Goal: Contribute content: Add original content to the website for others to see

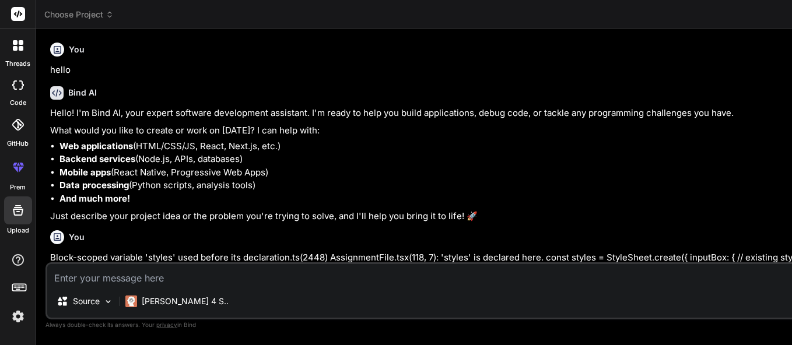
scroll to position [337, 0]
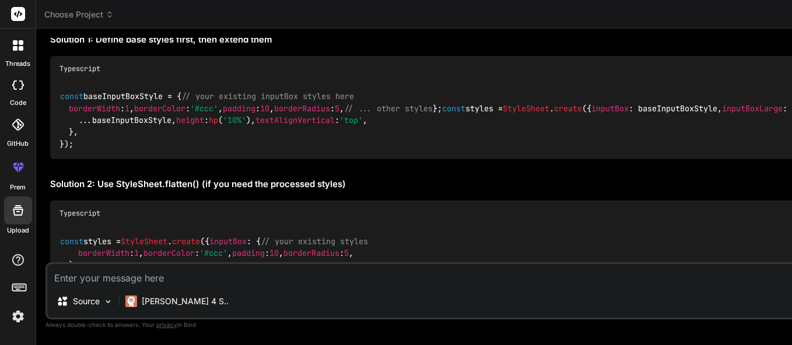
click at [192, 276] on textarea at bounding box center [491, 274] width 888 height 21
paste textarea "import { View, Text, StyleSheet, TouchableOpacity, Image, ScrollView } from 're…"
type textarea "import { View, Text, StyleSheet, TouchableOpacity, Image, ScrollView } from 're…"
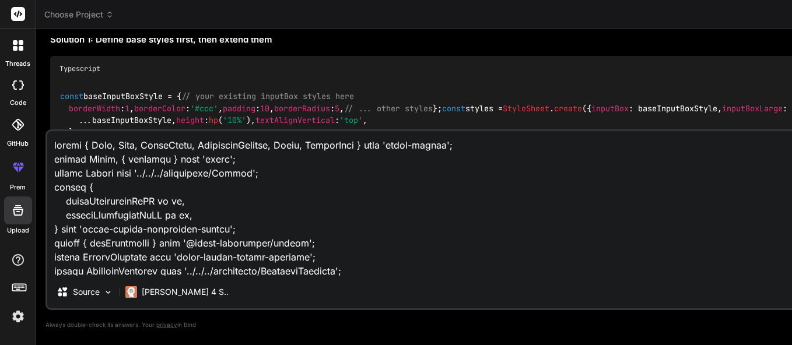
scroll to position [4539, 0]
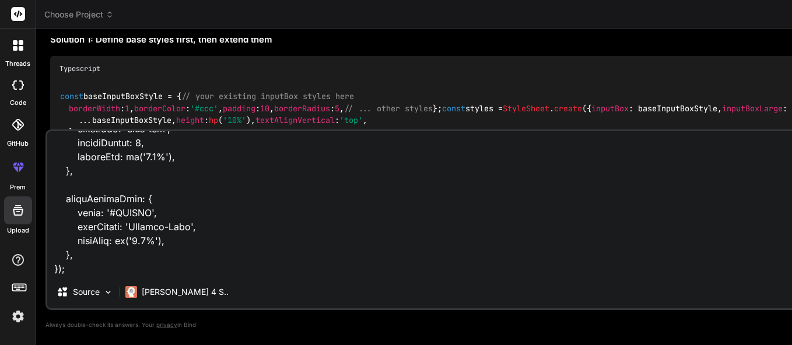
type textarea "x"
type textarea "import { View, Text, StyleSheet, TouchableOpacity, Image, ScrollView } from 're…"
type textarea "x"
click at [93, 253] on textarea at bounding box center [491, 203] width 888 height 145
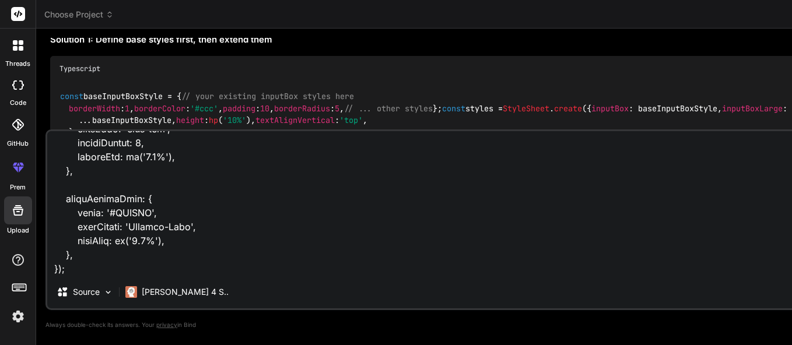
type textarea "import { View, Text, StyleSheet, TouchableOpacity, Image, ScrollView } from 're…"
type textarea "x"
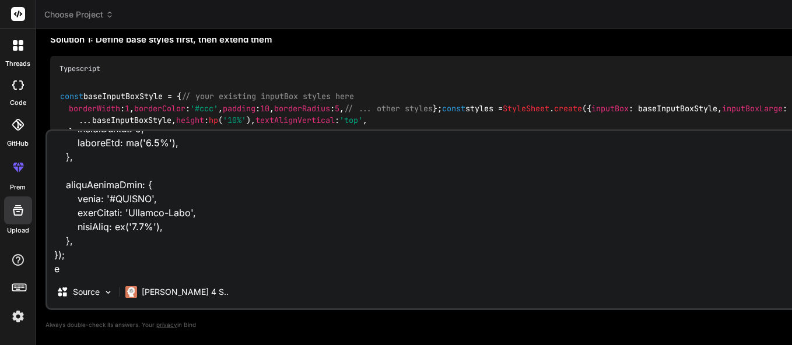
type textarea "import { View, Text, StyleSheet, TouchableOpacity, Image, ScrollView } from 're…"
type textarea "x"
type textarea "import { View, Text, StyleSheet, TouchableOpacity, Image, ScrollView } from 're…"
type textarea "x"
type textarea "import { View, Text, StyleSheet, TouchableOpacity, Image, ScrollView } from 're…"
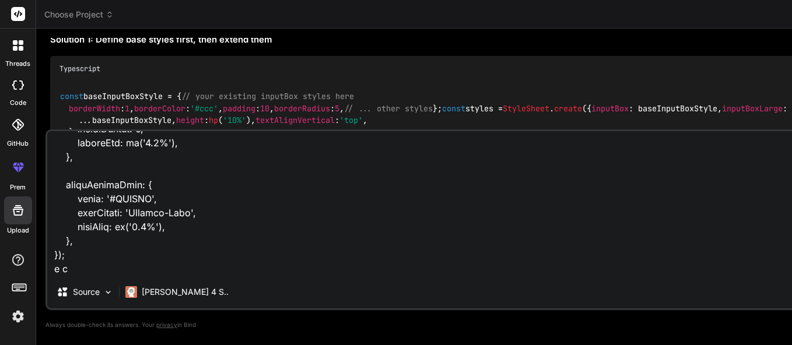
type textarea "x"
type textarea "import { View, Text, StyleSheet, TouchableOpacity, Image, ScrollView } from 're…"
type textarea "x"
type textarea "import { View, Text, StyleSheet, TouchableOpacity, Image, ScrollView } from 're…"
type textarea "x"
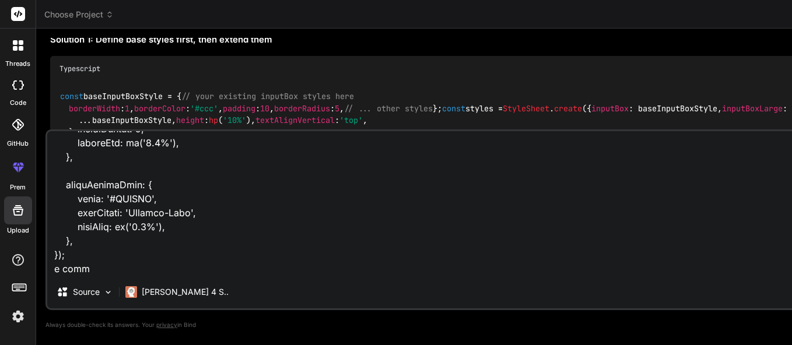
type textarea "import { View, Text, StyleSheet, TouchableOpacity, Image, ScrollView } from 're…"
type textarea "x"
type textarea "import { View, Text, StyleSheet, TouchableOpacity, Image, ScrollView } from 're…"
type textarea "x"
type textarea "import { View, Text, StyleSheet, TouchableOpacity, Image, ScrollView } from 're…"
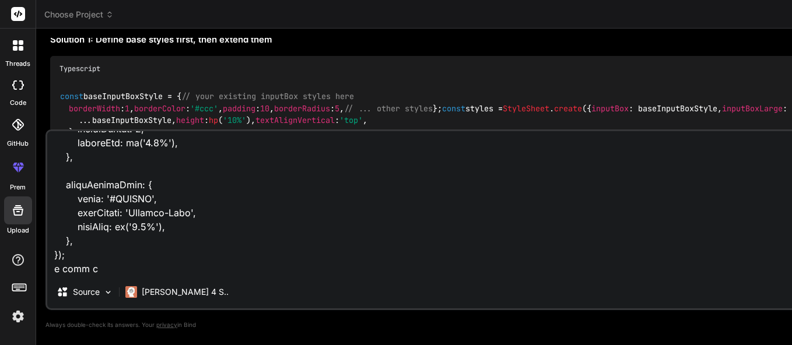
type textarea "x"
type textarea "import { View, Text, StyleSheet, TouchableOpacity, Image, ScrollView } from 're…"
type textarea "x"
type textarea "import { View, Text, StyleSheet, TouchableOpacity, Image, ScrollView } from 're…"
type textarea "x"
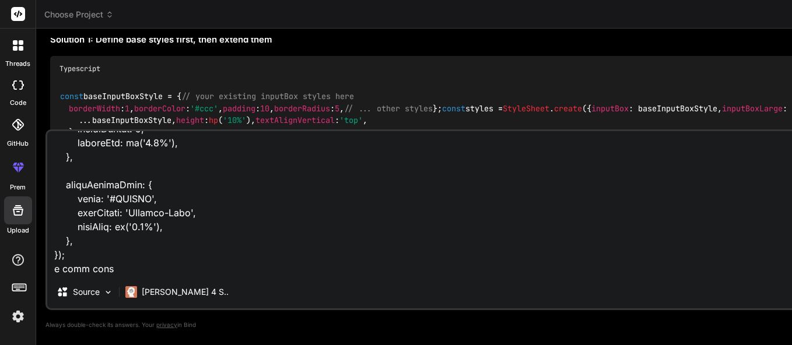
type textarea "import { View, Text, StyleSheet, TouchableOpacity, Image, ScrollView } from 're…"
type textarea "x"
type textarea "import { View, Text, StyleSheet, TouchableOpacity, Image, ScrollView } from 're…"
type textarea "x"
type textarea "import { View, Text, StyleSheet, TouchableOpacity, Image, ScrollView } from 're…"
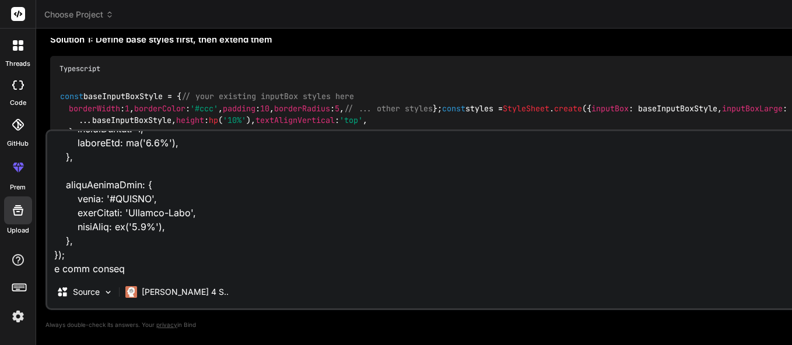
type textarea "x"
type textarea "import { View, Text, StyleSheet, TouchableOpacity, Image, ScrollView } from 're…"
type textarea "x"
type textarea "import { View, Text, StyleSheet, TouchableOpacity, Image, ScrollView } from 're…"
type textarea "x"
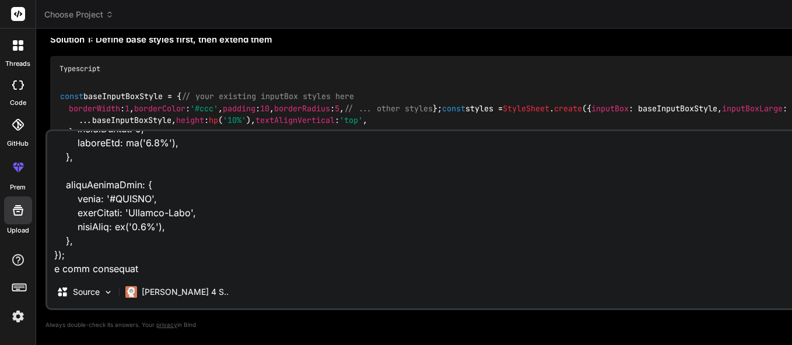
type textarea "import { View, Text, StyleSheet, TouchableOpacity, Image, ScrollView } from 're…"
type textarea "x"
type textarea "import { View, Text, StyleSheet, TouchableOpacity, Image, ScrollView } from 're…"
type textarea "x"
type textarea "import { View, Text, StyleSheet, TouchableOpacity, Image, ScrollView } from 're…"
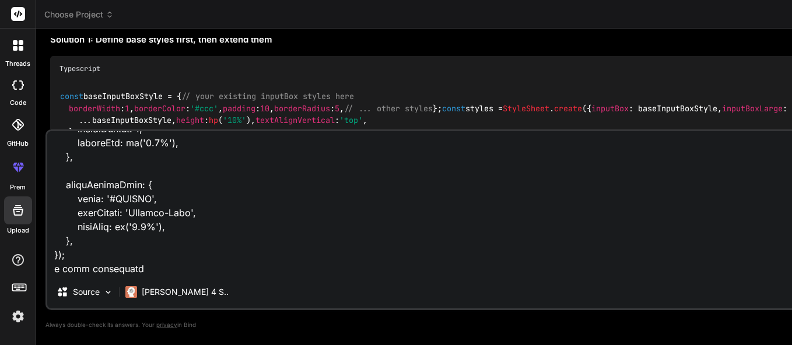
type textarea "x"
type textarea "import { View, Text, StyleSheet, TouchableOpacity, Image, ScrollView } from 're…"
type textarea "x"
type textarea "import { View, Text, StyleSheet, TouchableOpacity, Image, ScrollView } from 're…"
type textarea "x"
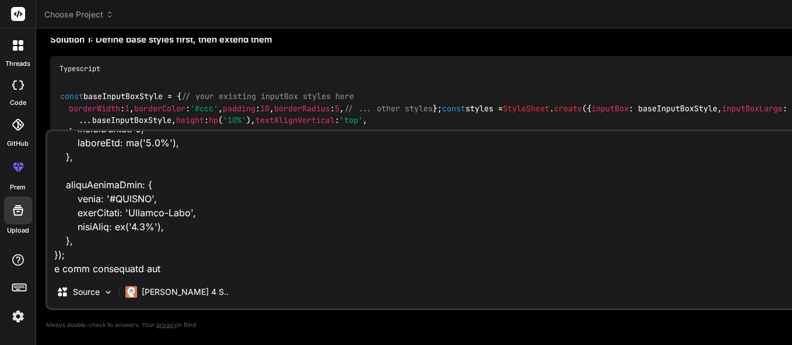
type textarea "import { View, Text, StyleSheet, TouchableOpacity, Image, ScrollView } from 're…"
type textarea "x"
type textarea "import { View, Text, StyleSheet, TouchableOpacity, Image, ScrollView } from 're…"
type textarea "x"
type textarea "import { View, Text, StyleSheet, TouchableOpacity, Image, ScrollView } from 're…"
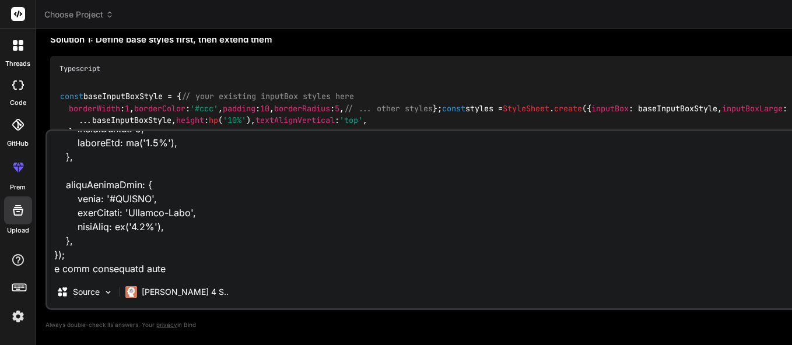
type textarea "x"
type textarea "import { View, Text, StyleSheet, TouchableOpacity, Image, ScrollView } from 're…"
type textarea "x"
type textarea "import { View, Text, StyleSheet, TouchableOpacity, Image, ScrollView } from 're…"
type textarea "x"
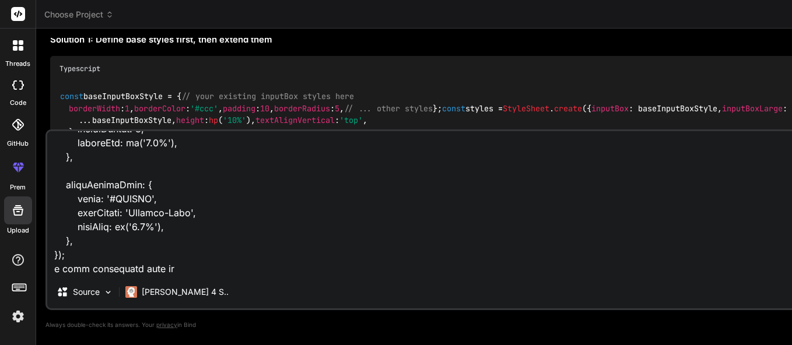
type textarea "import { View, Text, StyleSheet, TouchableOpacity, Image, ScrollView } from 're…"
type textarea "x"
type textarea "import { View, Text, StyleSheet, TouchableOpacity, Image, ScrollView } from 're…"
type textarea "x"
type textarea "import { View, Text, StyleSheet, TouchableOpacity, Image, ScrollView } from 're…"
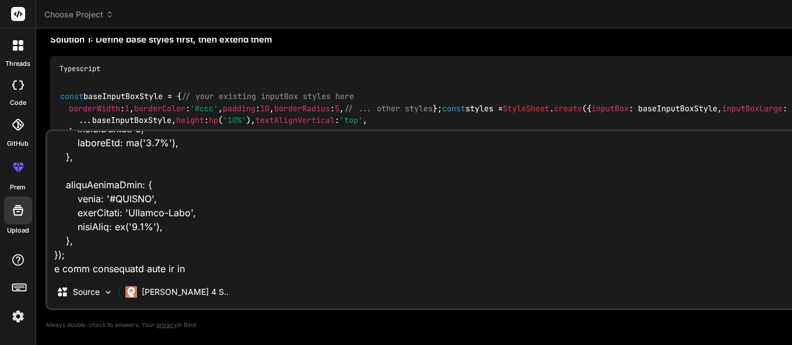
type textarea "x"
type textarea "import { View, Text, StyleSheet, TouchableOpacity, Image, ScrollView } from 're…"
type textarea "x"
type textarea "import { View, Text, StyleSheet, TouchableOpacity, Image, ScrollView } from 're…"
type textarea "x"
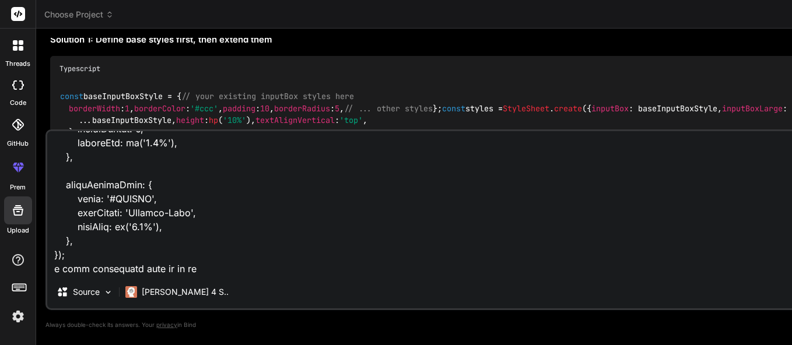
type textarea "import { View, Text, StyleSheet, TouchableOpacity, Image, ScrollView } from 're…"
type textarea "x"
type textarea "import { View, Text, StyleSheet, TouchableOpacity, Image, ScrollView } from 're…"
type textarea "x"
type textarea "import { View, Text, StyleSheet, TouchableOpacity, Image, ScrollView } from 're…"
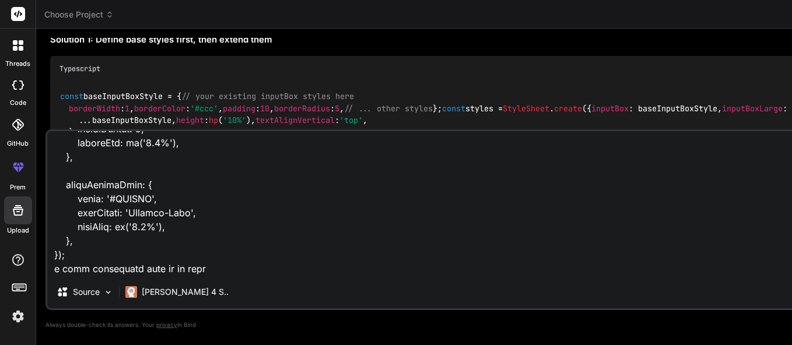
type textarea "x"
type textarea "import { View, Text, StyleSheet, TouchableOpacity, Image, ScrollView } from 're…"
type textarea "x"
type textarea "import { View, Text, StyleSheet, TouchableOpacity, Image, ScrollView } from 're…"
type textarea "x"
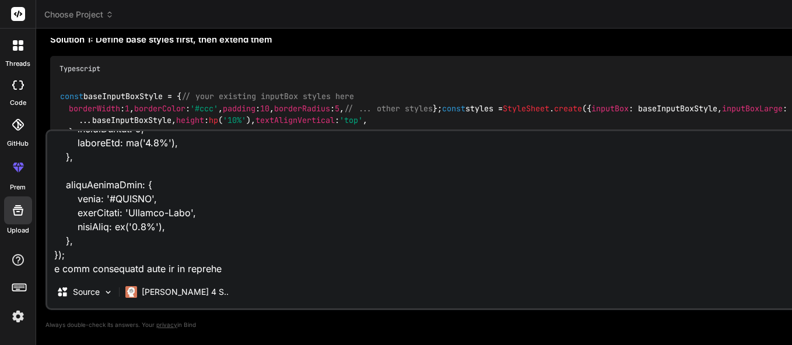
type textarea "import { View, Text, StyleSheet, TouchableOpacity, Image, ScrollView } from 're…"
type textarea "x"
type textarea "import { View, Text, StyleSheet, TouchableOpacity, Image, ScrollView } from 're…"
type textarea "x"
type textarea "import { View, Text, StyleSheet, TouchableOpacity, Image, ScrollView } from 're…"
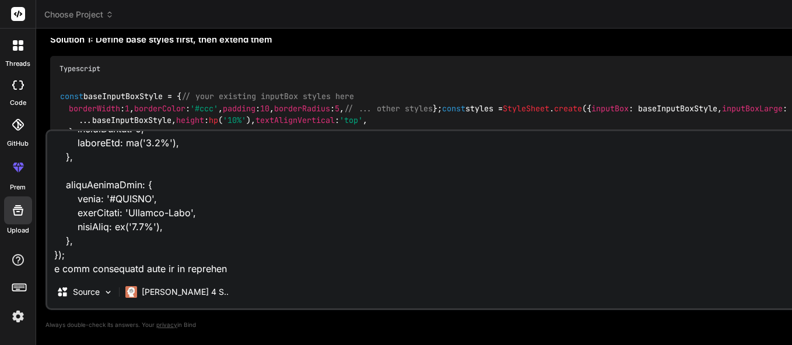
type textarea "x"
type textarea "import { View, Text, StyleSheet, TouchableOpacity, Image, ScrollView } from 're…"
type textarea "x"
type textarea "import { View, Text, StyleSheet, TouchableOpacity, Image, ScrollView } from 're…"
type textarea "x"
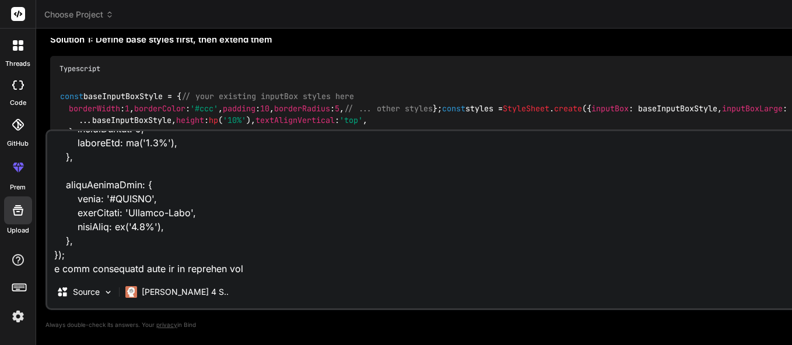
type textarea "import { View, Text, StyleSheet, TouchableOpacity, Image, ScrollView } from 're…"
type textarea "x"
type textarea "import { View, Text, StyleSheet, TouchableOpacity, Image, ScrollView } from 're…"
type textarea "x"
type textarea "import { View, Text, StyleSheet, TouchableOpacity, Image, ScrollView } from 're…"
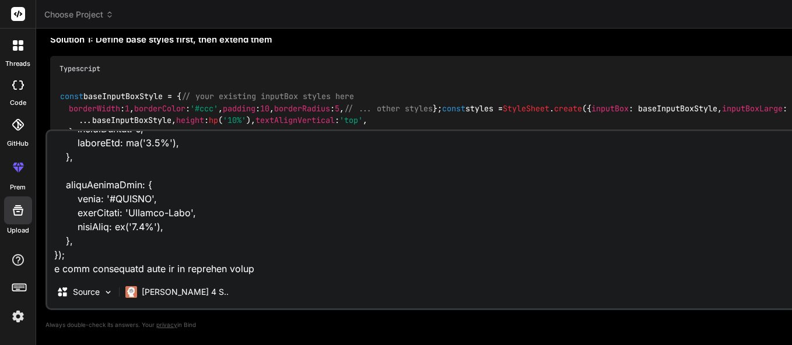
type textarea "x"
type textarea "import { View, Text, StyleSheet, TouchableOpacity, Image, ScrollView } from 're…"
type textarea "x"
type textarea "import { View, Text, StyleSheet, TouchableOpacity, Image, ScrollView } from 're…"
type textarea "x"
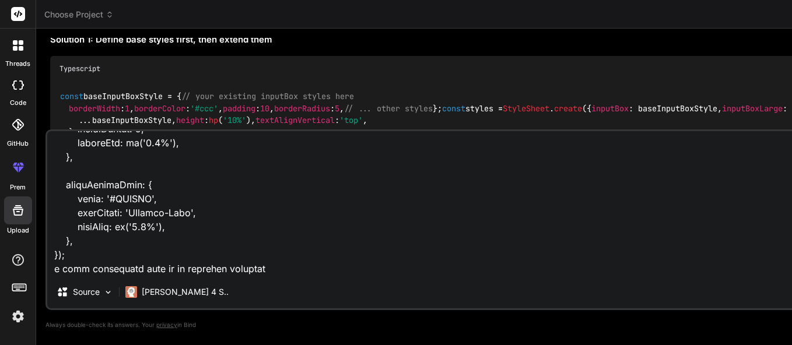
type textarea "import { View, Text, StyleSheet, TouchableOpacity, Image, ScrollView } from 're…"
type textarea "x"
type textarea "import { View, Text, StyleSheet, TouchableOpacity, Image, ScrollView } from 're…"
type textarea "x"
type textarea "import { View, Text, StyleSheet, TouchableOpacity, Image, ScrollView } from 're…"
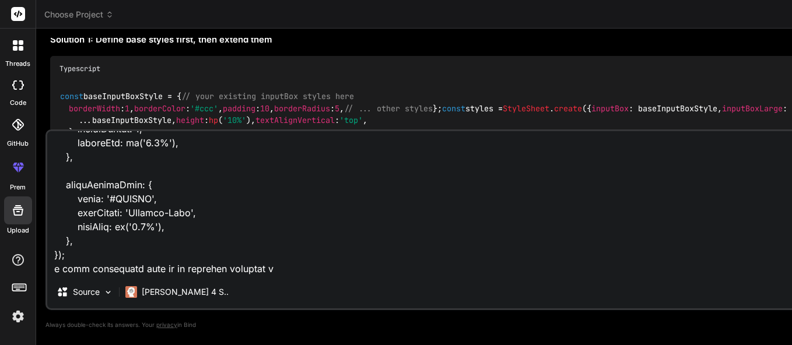
type textarea "x"
type textarea "import { View, Text, StyleSheet, TouchableOpacity, Image, ScrollView } from 're…"
type textarea "x"
type textarea "import { View, Text, StyleSheet, TouchableOpacity, Image, ScrollView } from 're…"
type textarea "x"
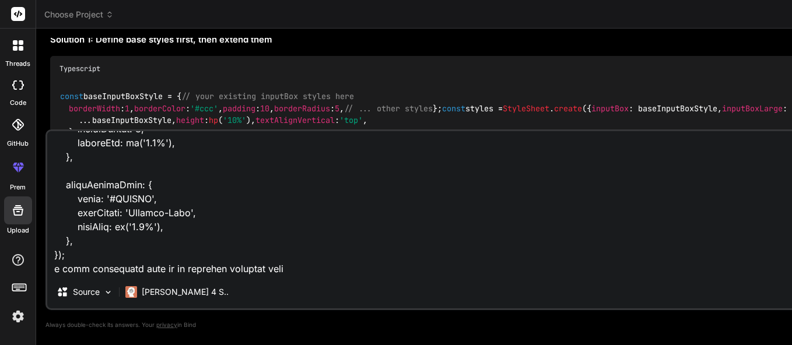
type textarea "import { View, Text, StyleSheet, TouchableOpacity, Image, ScrollView } from 're…"
type textarea "x"
type textarea "import { View, Text, StyleSheet, TouchableOpacity, Image, ScrollView } from 're…"
type textarea "x"
type textarea "import { View, Text, StyleSheet, TouchableOpacity, Image, ScrollView } from 're…"
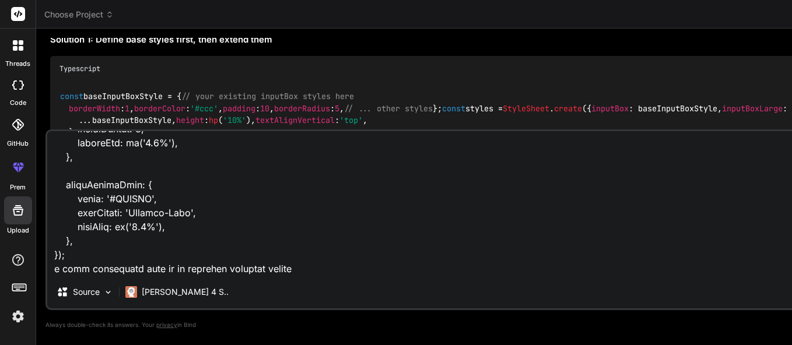
type textarea "x"
type textarea "import { View, Text, StyleSheet, TouchableOpacity, Image, ScrollView } from 're…"
type textarea "x"
type textarea "import { View, Text, StyleSheet, TouchableOpacity, Image, ScrollView } from 're…"
type textarea "x"
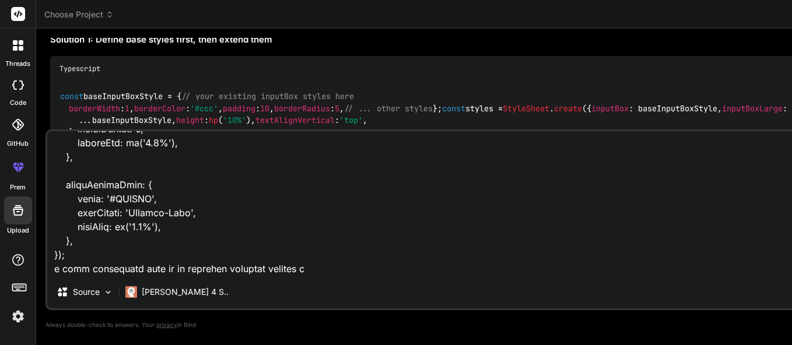
type textarea "import { View, Text, StyleSheet, TouchableOpacity, Image, ScrollView } from 're…"
type textarea "x"
type textarea "import { View, Text, StyleSheet, TouchableOpacity, Image, ScrollView } from 're…"
type textarea "x"
type textarea "import { View, Text, StyleSheet, TouchableOpacity, Image, ScrollView } from 're…"
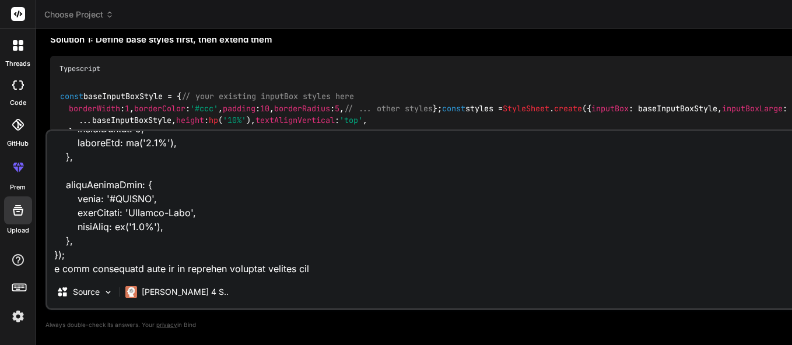
type textarea "x"
type textarea "import { View, Text, StyleSheet, TouchableOpacity, Image, ScrollView } from 're…"
type textarea "x"
type textarea "import { View, Text, StyleSheet, TouchableOpacity, Image, ScrollView } from 're…"
type textarea "x"
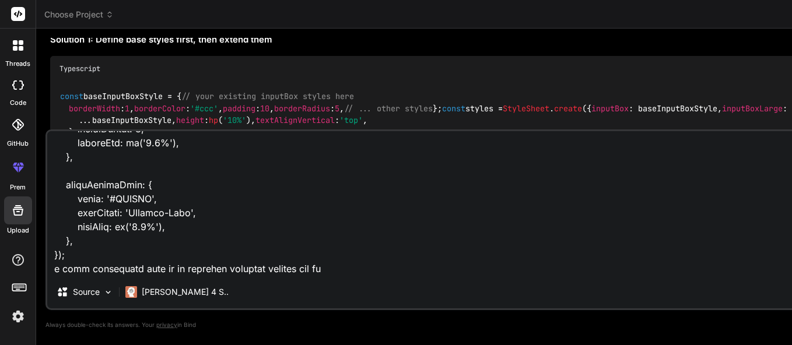
type textarea "import { View, Text, StyleSheet, TouchableOpacity, Image, ScrollView } from 're…"
type textarea "x"
type textarea "import { View, Text, StyleSheet, TouchableOpacity, Image, ScrollView } from 're…"
type textarea "x"
type textarea "import { View, Text, StyleSheet, TouchableOpacity, Image, ScrollView } from 're…"
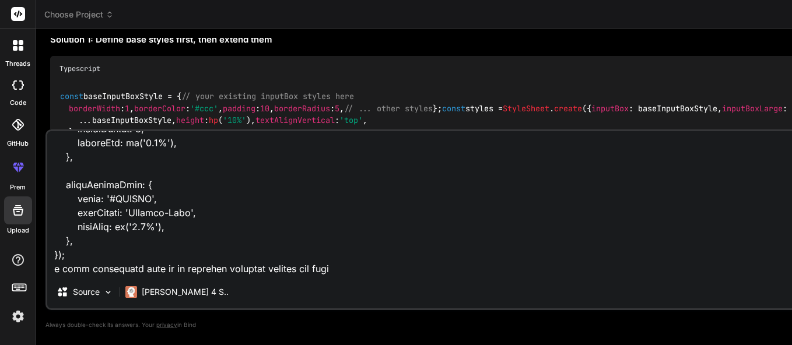
type textarea "x"
type textarea "import { View, Text, StyleSheet, TouchableOpacity, Image, ScrollView } from 're…"
type textarea "x"
type textarea "import { View, Text, StyleSheet, TouchableOpacity, Image, ScrollView } from 're…"
type textarea "x"
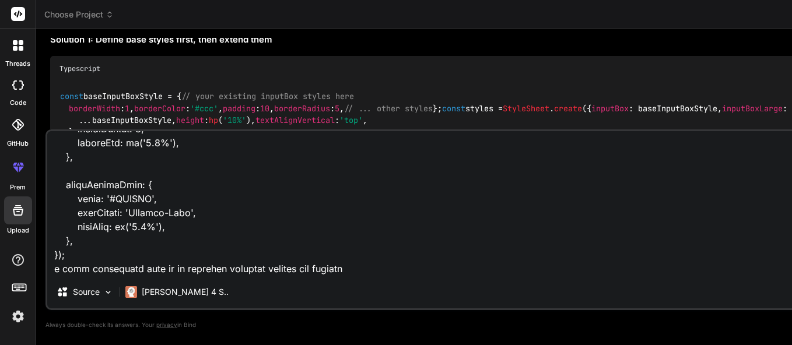
type textarea "import { View, Text, StyleSheet, TouchableOpacity, Image, ScrollView } from 're…"
type textarea "x"
type textarea "import { View, Text, StyleSheet, TouchableOpacity, Image, ScrollView } from 're…"
type textarea "x"
type textarea "import { View, Text, StyleSheet, TouchableOpacity, Image, ScrollView } from 're…"
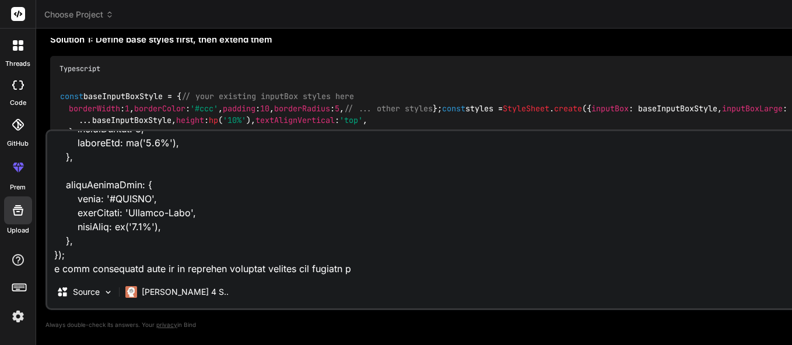
type textarea "x"
type textarea "import { View, Text, StyleSheet, TouchableOpacity, Image, ScrollView } from 're…"
type textarea "x"
type textarea "import { View, Text, StyleSheet, TouchableOpacity, Image, ScrollView } from 're…"
type textarea "x"
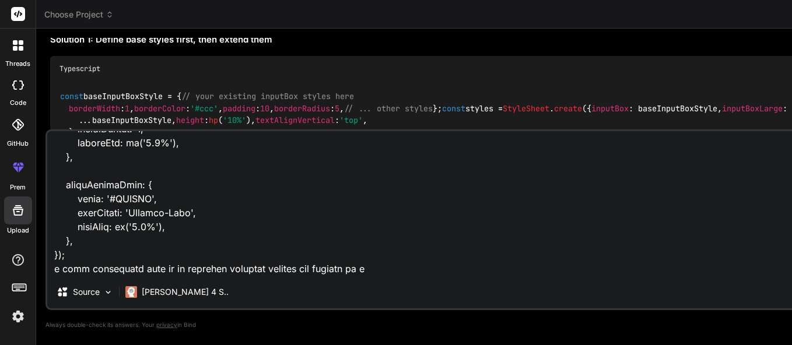
type textarea "import { View, Text, StyleSheet, TouchableOpacity, Image, ScrollView } from 're…"
type textarea "x"
type textarea "import { View, Text, StyleSheet, TouchableOpacity, Image, ScrollView } from 're…"
type textarea "x"
type textarea "import { View, Text, StyleSheet, TouchableOpacity, Image, ScrollView } from 're…"
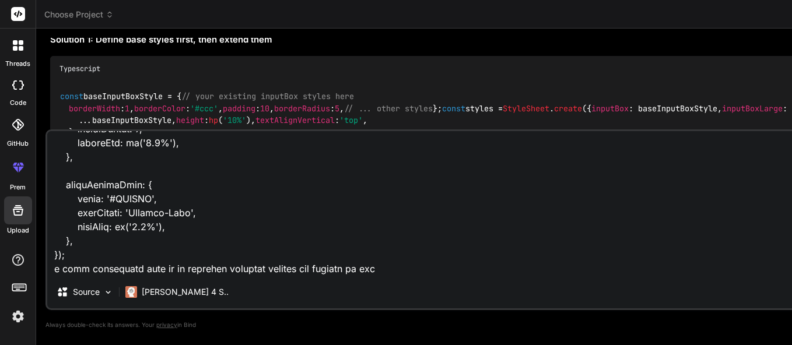
type textarea "x"
type textarea "import { View, Text, StyleSheet, TouchableOpacity, Image, ScrollView } from 're…"
type textarea "x"
type textarea "import { View, Text, StyleSheet, TouchableOpacity, Image, ScrollView } from 're…"
type textarea "x"
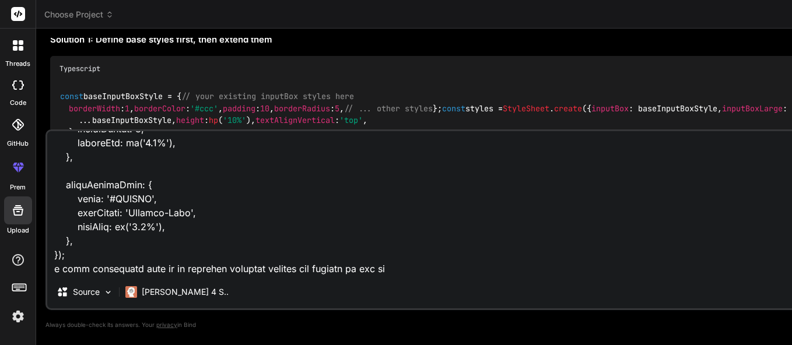
type textarea "import { View, Text, StyleSheet, TouchableOpacity, Image, ScrollView } from 're…"
type textarea "x"
type textarea "import { View, Text, StyleSheet, TouchableOpacity, Image, ScrollView } from 're…"
type textarea "x"
type textarea "import { View, Text, StyleSheet, TouchableOpacity, Image, ScrollView } from 're…"
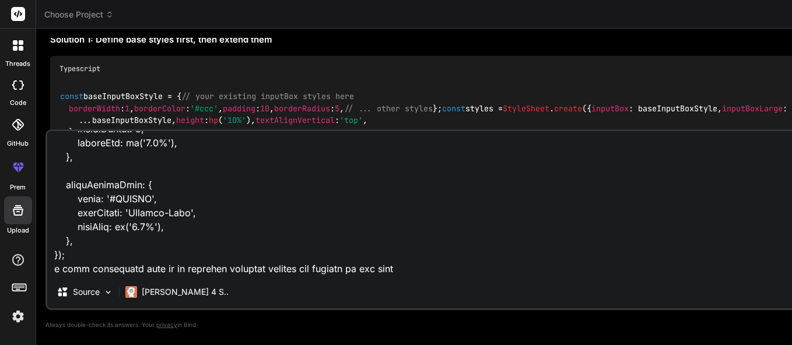
type textarea "x"
type textarea "import { View, Text, StyleSheet, TouchableOpacity, Image, ScrollView } from 're…"
type textarea "x"
type textarea "import { View, Text, StyleSheet, TouchableOpacity, Image, ScrollView } from 're…"
type textarea "x"
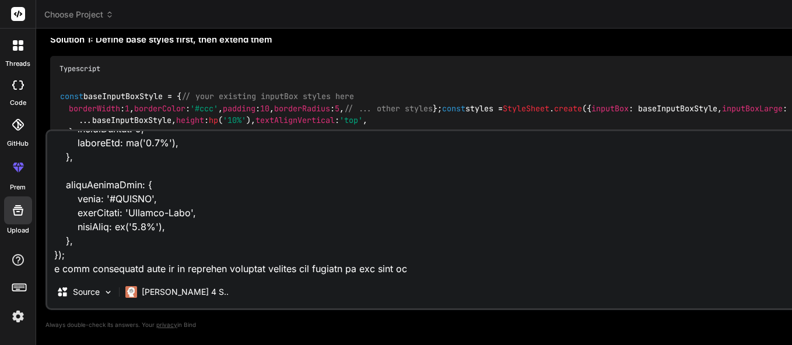
type textarea "import { View, Text, StyleSheet, TouchableOpacity, Image, ScrollView } from 're…"
type textarea "x"
type textarea "import { View, Text, StyleSheet, TouchableOpacity, Image, ScrollView } from 're…"
type textarea "x"
type textarea "import { View, Text, StyleSheet, TouchableOpacity, Image, ScrollView } from 're…"
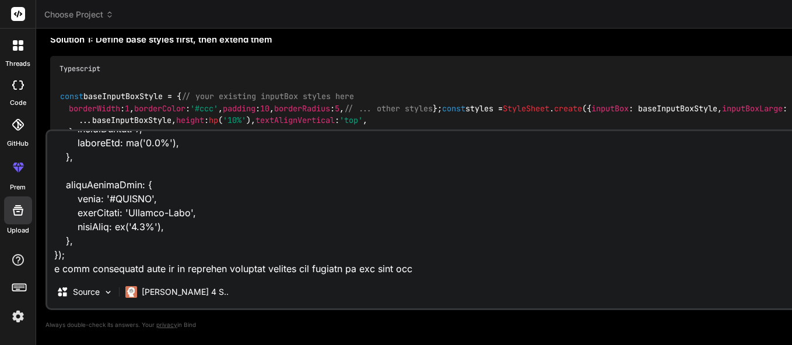
type textarea "x"
type textarea "import { View, Text, StyleSheet, TouchableOpacity, Image, ScrollView } from 're…"
type textarea "x"
type textarea "import { View, Text, StyleSheet, TouchableOpacity, Image, ScrollView } from 're…"
type textarea "x"
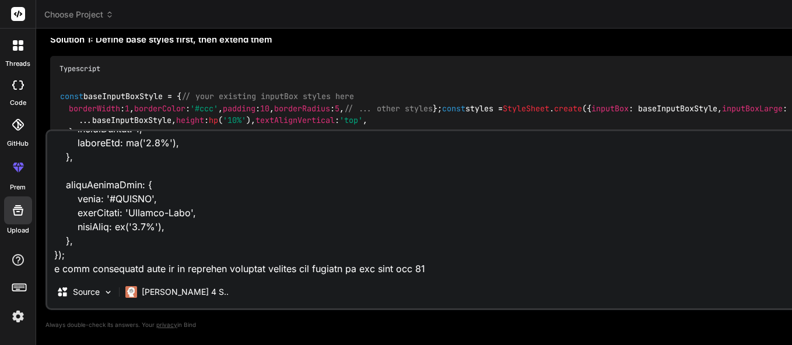
type textarea "import { View, Text, StyleSheet, TouchableOpacity, Image, ScrollView } from 're…"
type textarea "x"
type textarea "import { View, Text, StyleSheet, TouchableOpacity, Image, ScrollView } from 're…"
type textarea "x"
type textarea "import { View, Text, StyleSheet, TouchableOpacity, Image, ScrollView } from 're…"
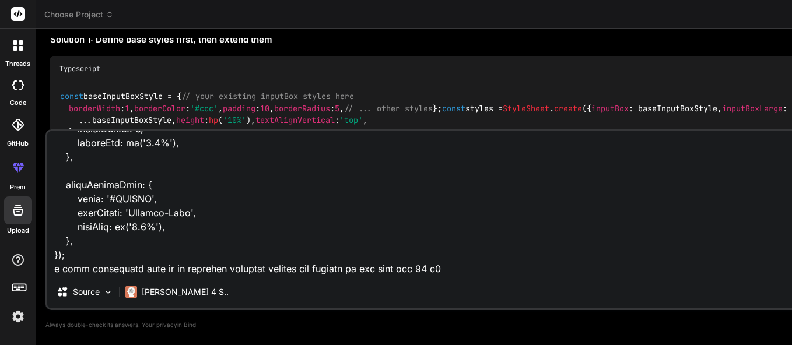
type textarea "x"
type textarea "import { View, Text, StyleSheet, TouchableOpacity, Image, ScrollView } from 're…"
type textarea "x"
type textarea "import { View, Text, StyleSheet, TouchableOpacity, Image, ScrollView } from 're…"
type textarea "x"
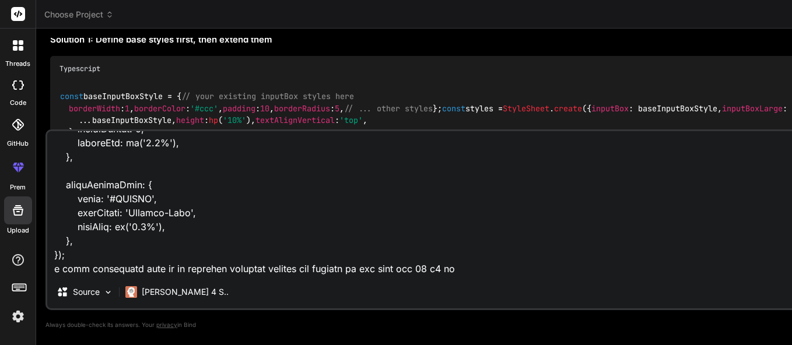
type textarea "import { View, Text, StyleSheet, TouchableOpacity, Image, ScrollView } from 're…"
type textarea "x"
type textarea "import { View, Text, StyleSheet, TouchableOpacity, Image, ScrollView } from 're…"
type textarea "x"
type textarea "import { View, Text, StyleSheet, TouchableOpacity, Image, ScrollView } from 're…"
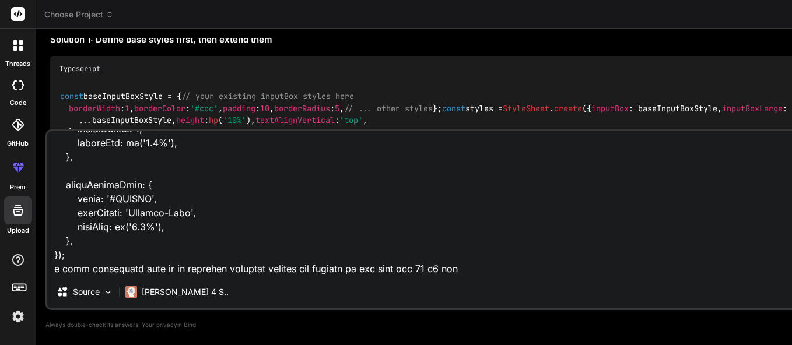
type textarea "x"
type textarea "import { View, Text, StyleSheet, TouchableOpacity, Image, ScrollView } from 're…"
type textarea "x"
type textarea "import { View, Text, StyleSheet, TouchableOpacity, Image, ScrollView } from 're…"
type textarea "x"
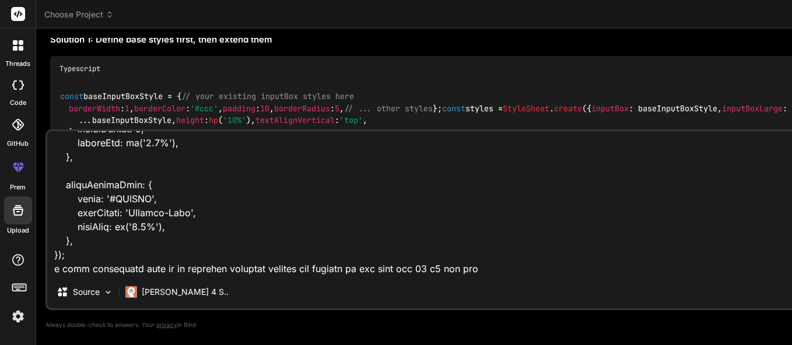
type textarea "import { View, Text, StyleSheet, TouchableOpacity, Image, ScrollView } from 're…"
type textarea "x"
type textarea "import { View, Text, StyleSheet, TouchableOpacity, Image, ScrollView } from 're…"
type textarea "x"
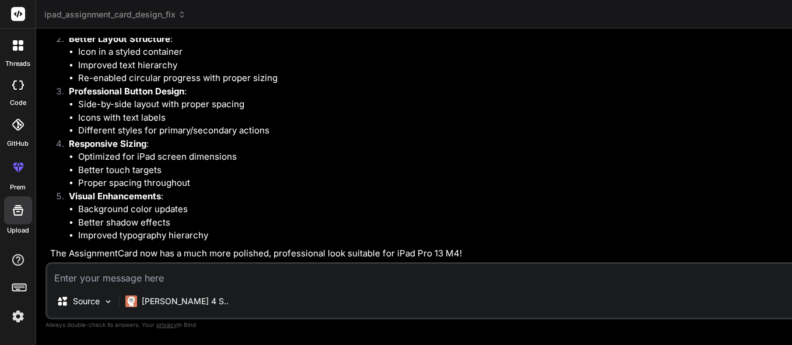
scroll to position [2667, 0]
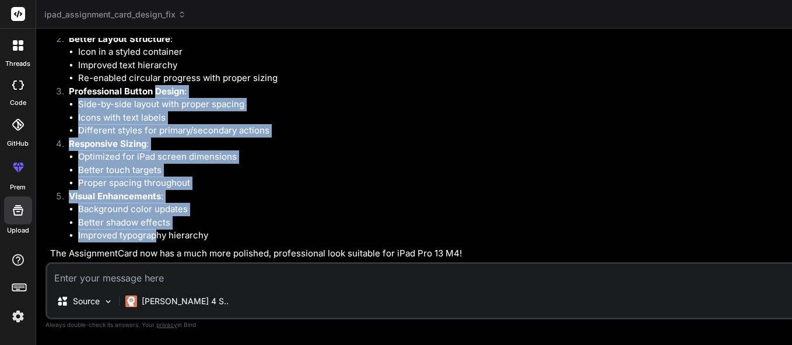
drag, startPoint x: 160, startPoint y: 182, endPoint x: 156, endPoint y: 93, distance: 89.4
click at [156, 93] on ol "Enhanced Card Design : Added gradient background with subtle shadow Proper padd…" at bounding box center [492, 111] width 885 height 263
click at [275, 208] on li "Background color updates" at bounding box center [506, 209] width 857 height 13
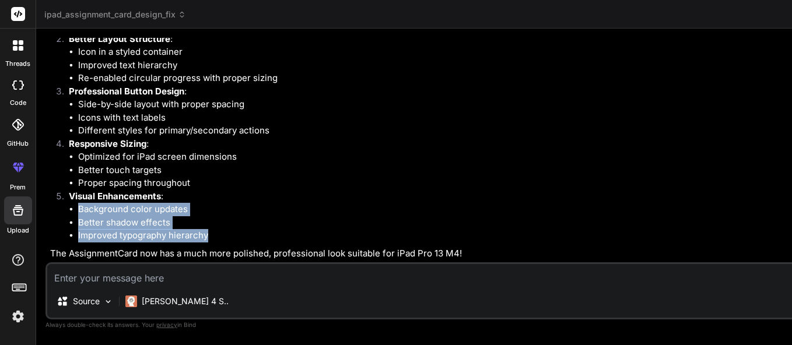
drag, startPoint x: 270, startPoint y: 233, endPoint x: 239, endPoint y: 199, distance: 45.8
click at [240, 199] on li "Visual Enhancements : Background color updates Better shadow effects Improved t…" at bounding box center [497, 216] width 875 height 53
click at [316, 192] on p "Visual Enhancements :" at bounding box center [502, 196] width 866 height 13
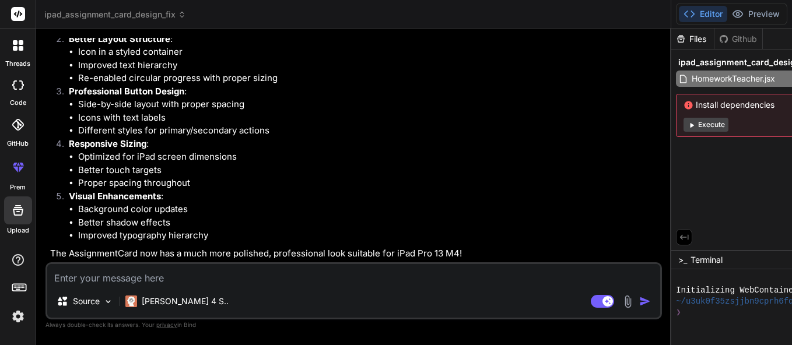
scroll to position [5837, 0]
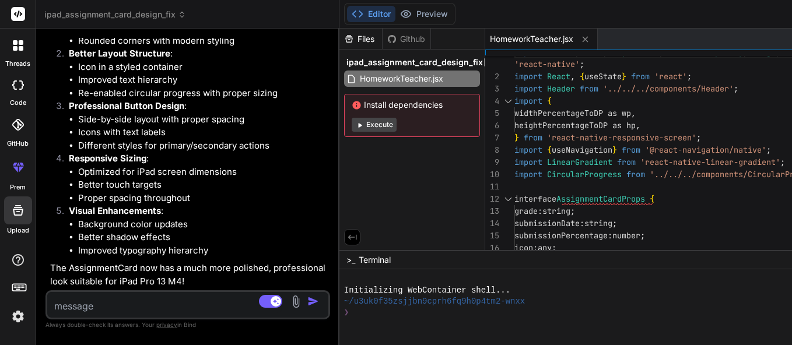
drag, startPoint x: 490, startPoint y: 186, endPoint x: 58, endPoint y: 133, distance: 434.5
click at [58, 133] on div "Bind AI Web Search Created with Pixso. Code Generator You hello Bind AI Hello! …" at bounding box center [187, 187] width 303 height 317
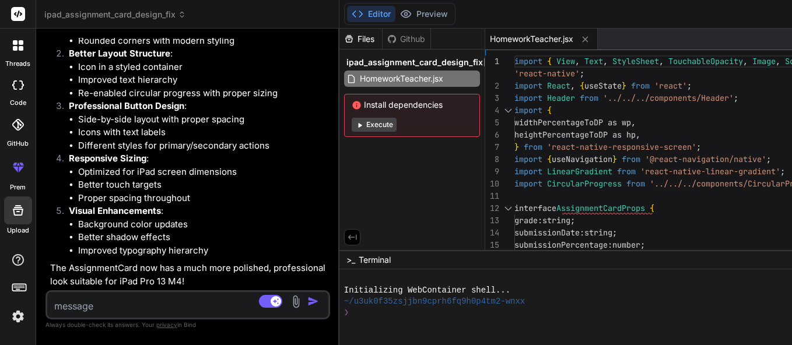
click at [18, 42] on icon at bounding box center [18, 45] width 11 height 11
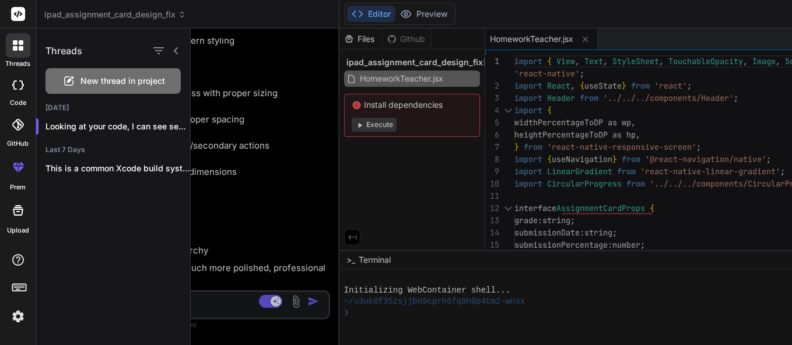
click at [301, 201] on div at bounding box center [492, 187] width 602 height 317
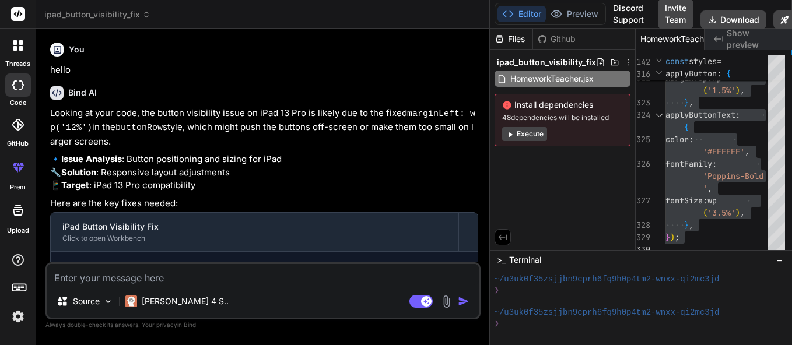
scroll to position [322, 0]
